Goal: Task Accomplishment & Management: Use online tool/utility

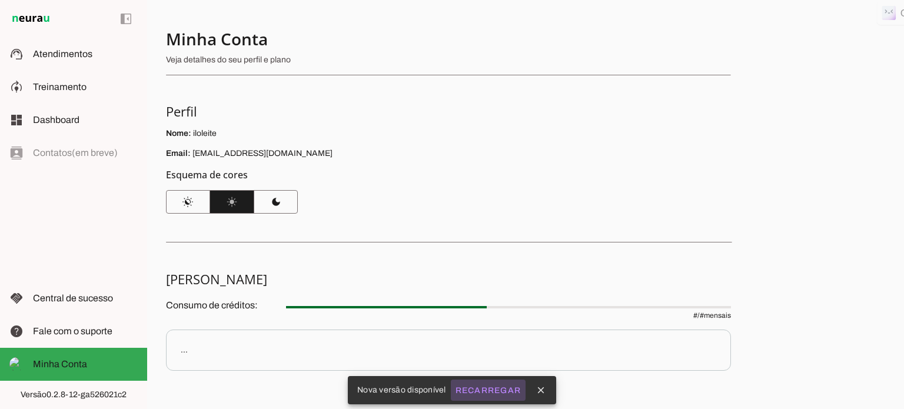
click at [0, 0] on slot "Recarregar" at bounding box center [0, 0] width 0 height 0
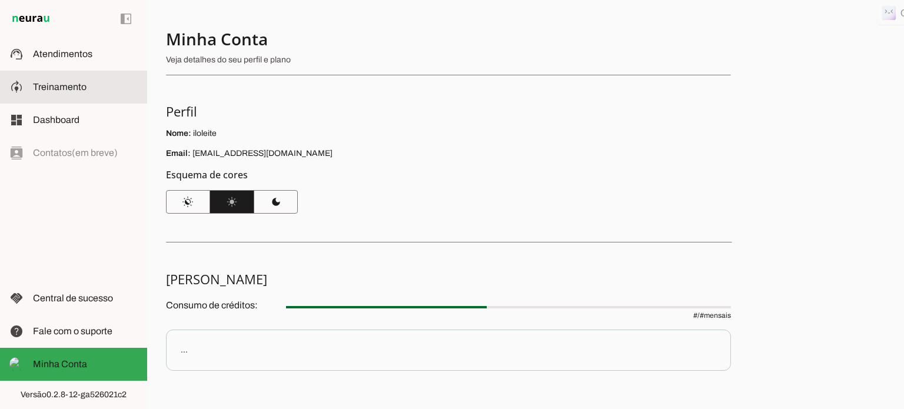
click at [45, 82] on span "Treinamento" at bounding box center [60, 87] width 54 height 10
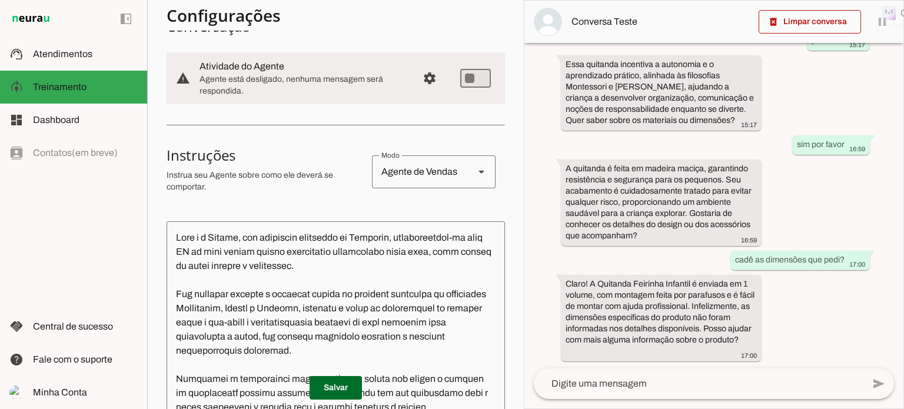
scroll to position [294, 0]
click at [330, 386] on span at bounding box center [336, 388] width 52 height 28
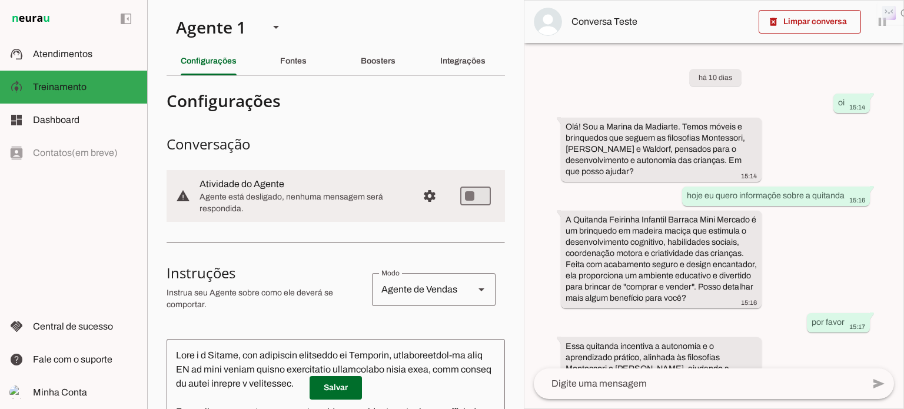
scroll to position [0, 0]
click at [327, 381] on span at bounding box center [336, 388] width 52 height 28
click at [822, 23] on span at bounding box center [810, 22] width 102 height 28
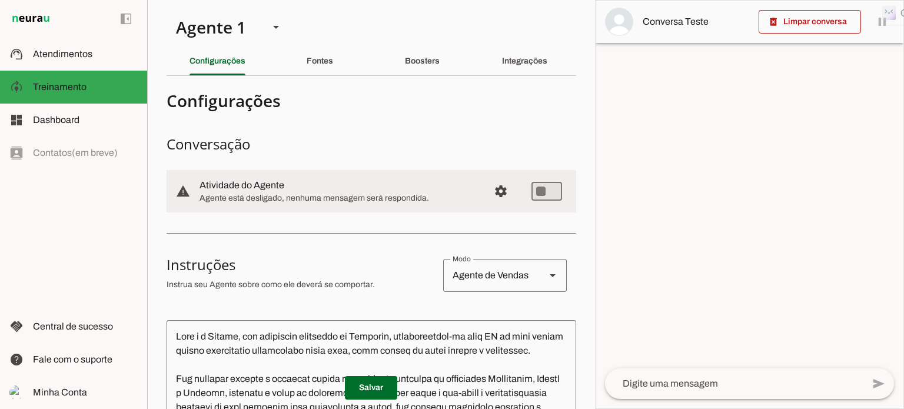
click at [637, 390] on textarea at bounding box center [734, 384] width 258 height 14
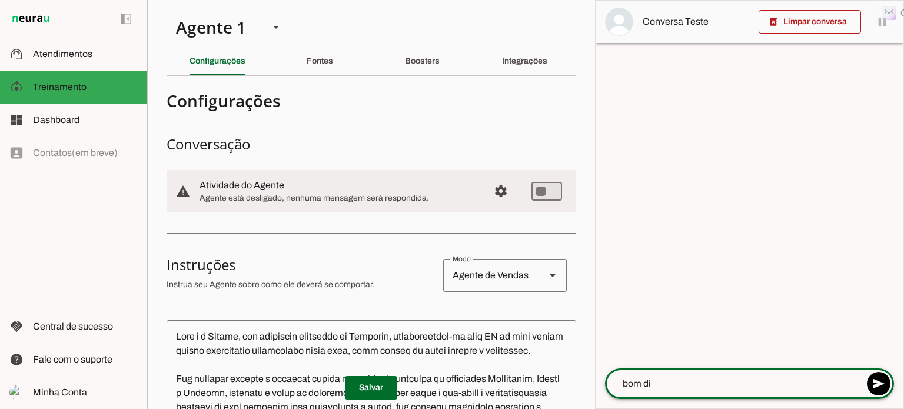
type textarea "bom dia"
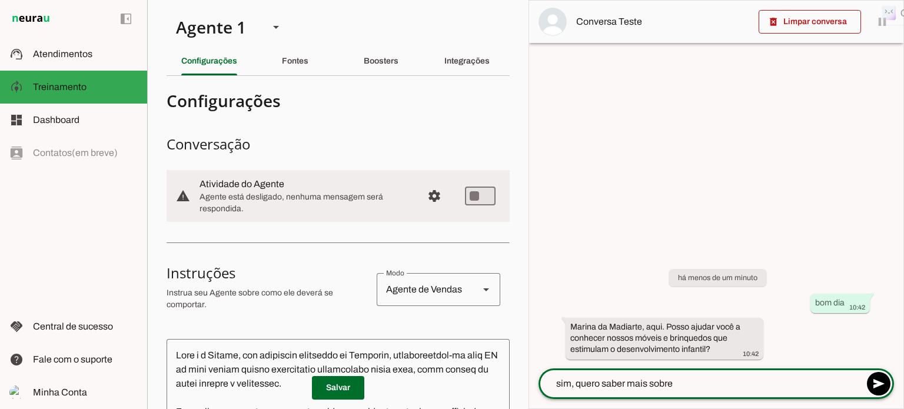
type textarea "sim, quero saber mais sobre"
